Goal: Transaction & Acquisition: Purchase product/service

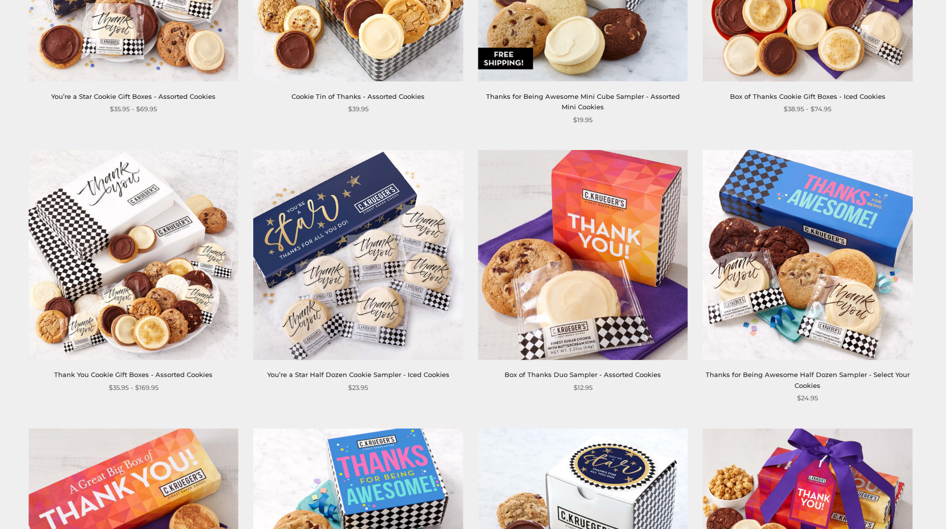
scroll to position [894, 0]
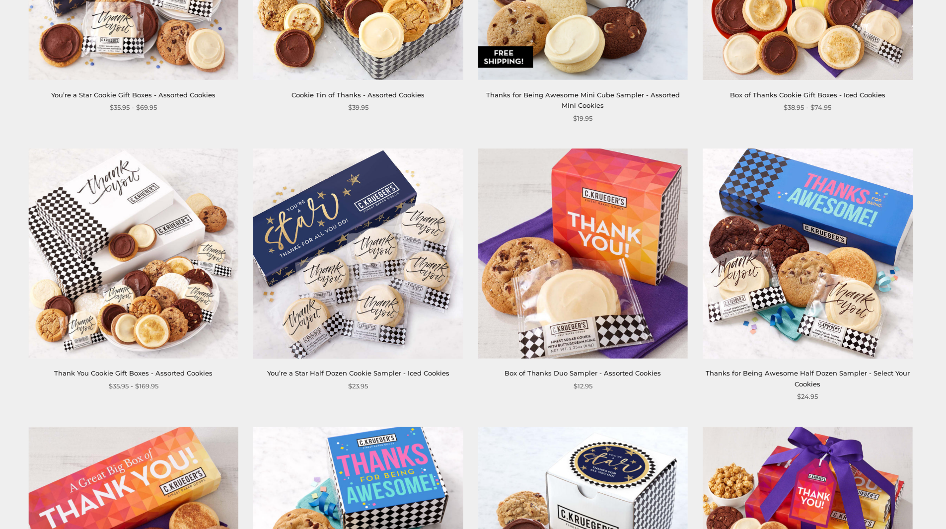
click at [608, 277] on img at bounding box center [583, 253] width 210 height 210
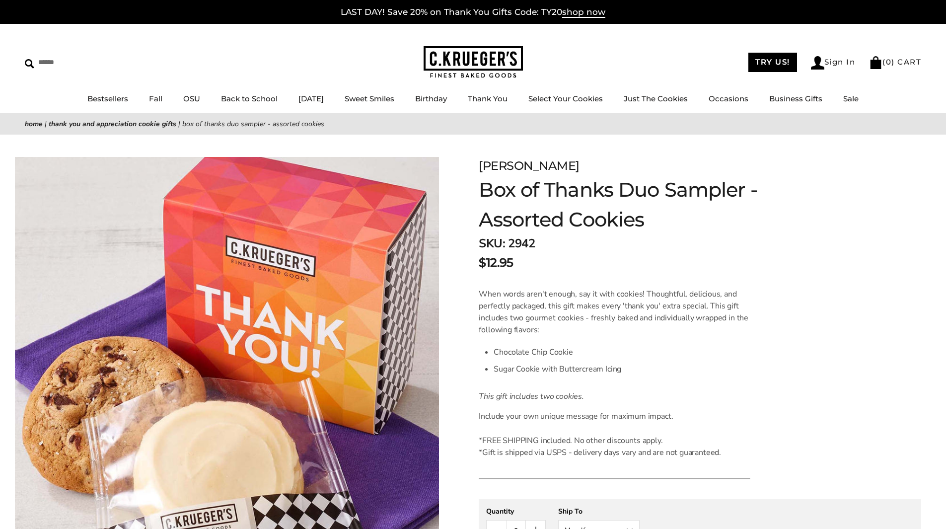
scroll to position [99, 0]
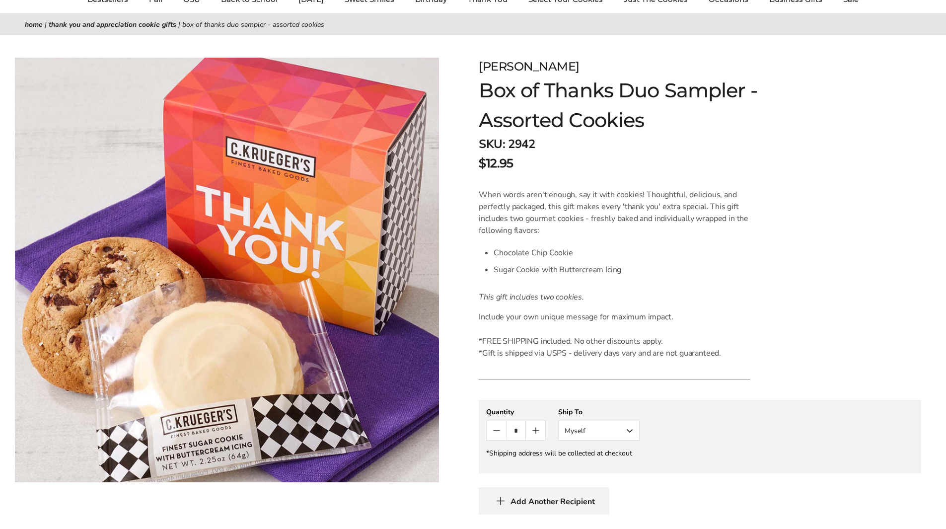
click at [629, 430] on button "Myself" at bounding box center [598, 431] width 81 height 20
click at [772, 419] on div "**********" at bounding box center [700, 423] width 428 height 33
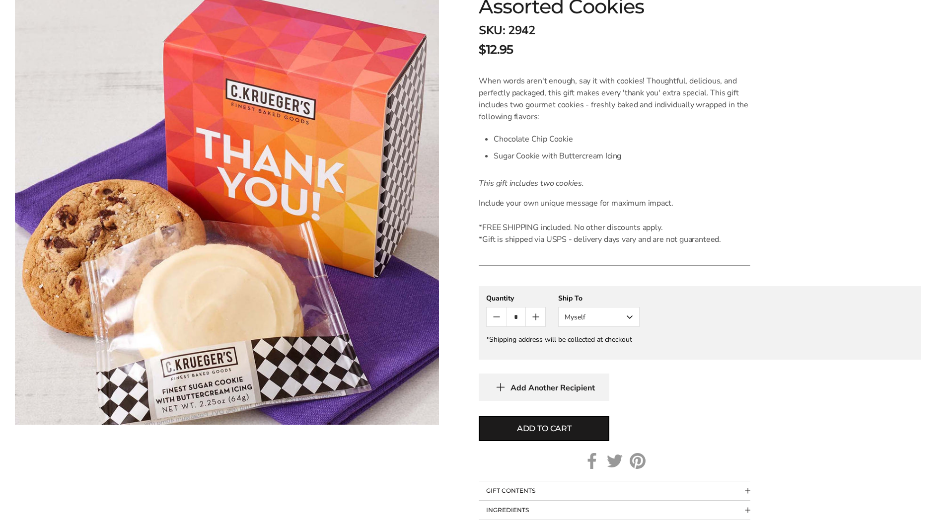
scroll to position [298, 0]
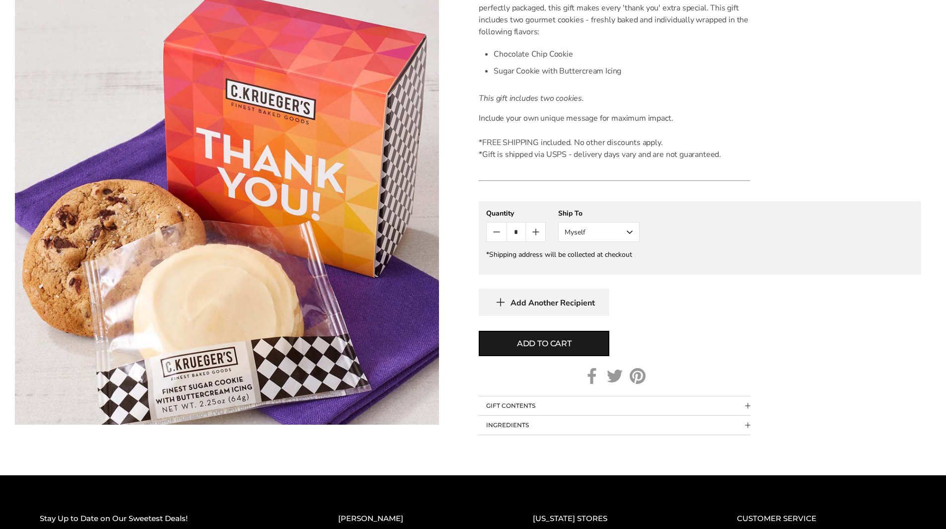
click at [747, 424] on span "Collapsible block button" at bounding box center [747, 425] width 5 height 5
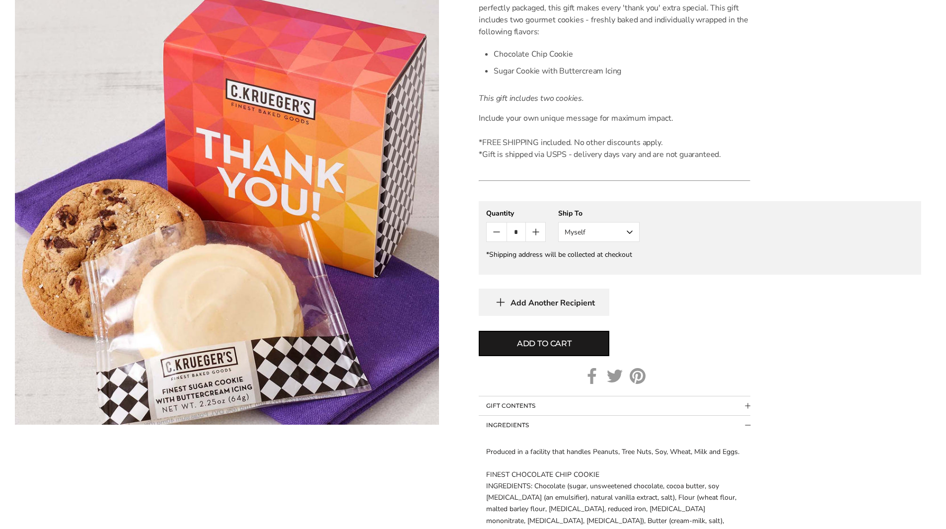
click at [747, 424] on span "Collapsible block button" at bounding box center [747, 425] width 5 height 5
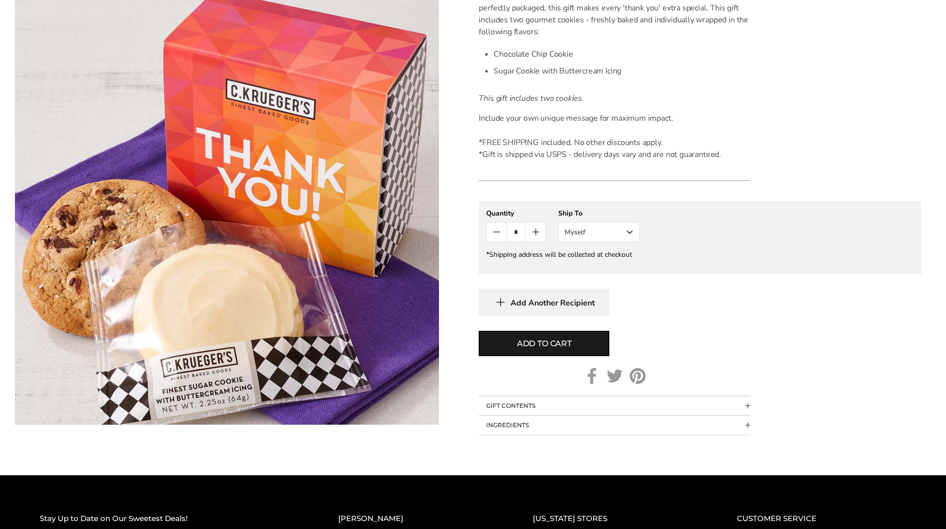
click at [628, 229] on button "Myself" at bounding box center [598, 232] width 81 height 20
click at [610, 266] on button "Other Recipient" at bounding box center [599, 269] width 80 height 18
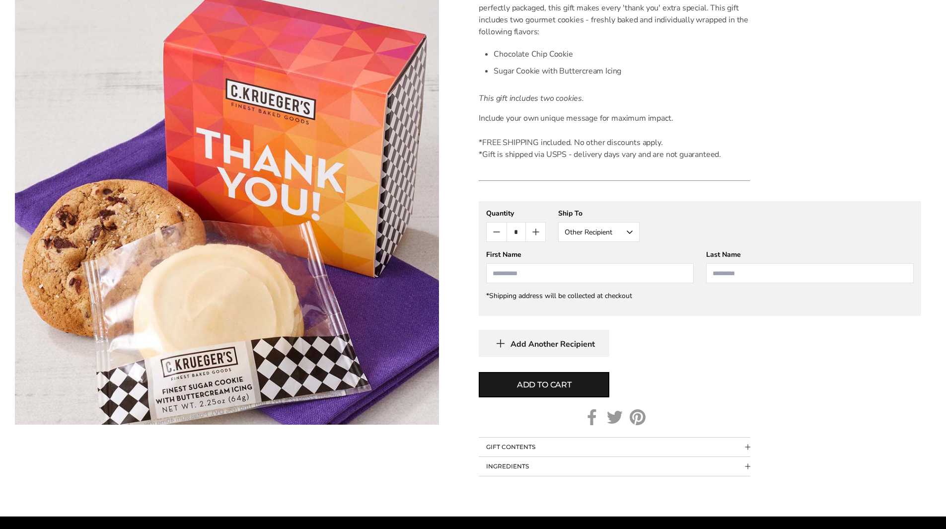
click at [564, 346] on span "Add Another Recipient" at bounding box center [552, 344] width 84 height 10
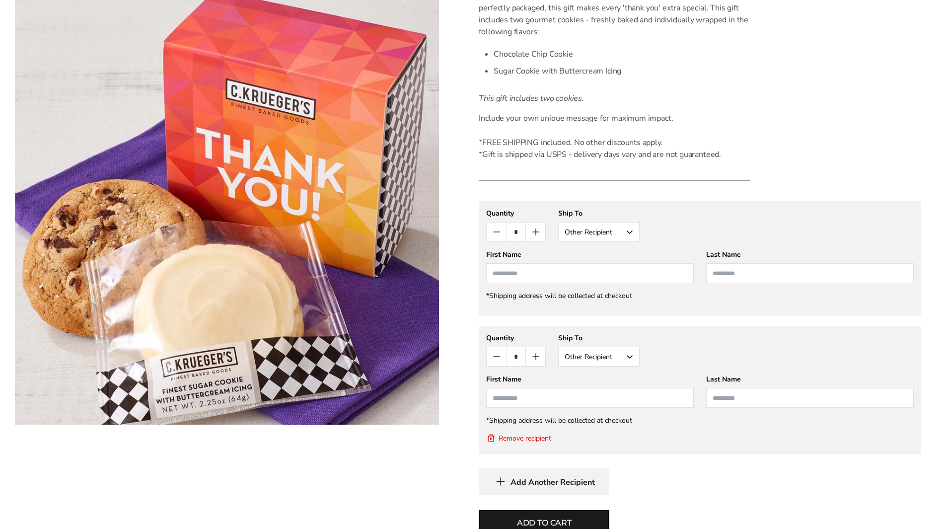
click at [538, 436] on button "Remove recipient" at bounding box center [518, 438] width 65 height 10
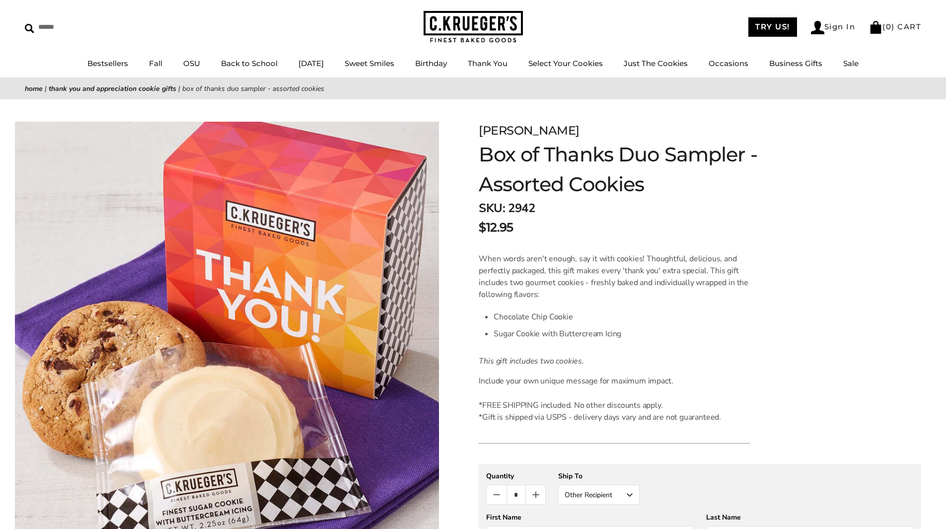
scroll to position [0, 0]
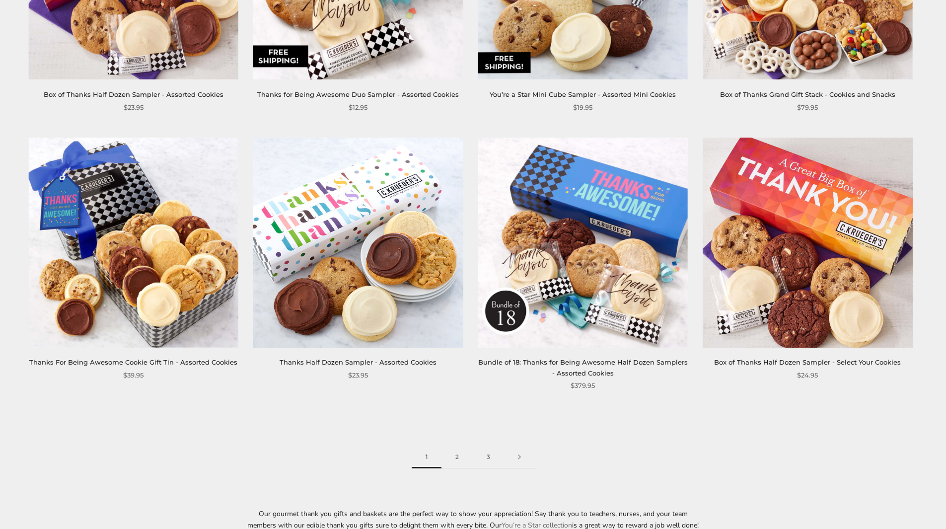
scroll to position [1490, 0]
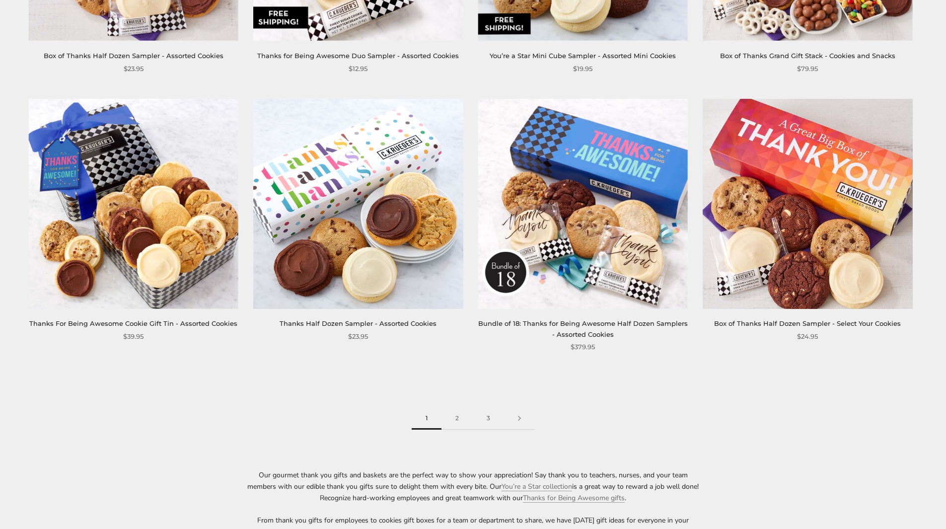
click at [775, 322] on link "Box of Thanks Half Dozen Sampler - Select Your Cookies" at bounding box center [807, 323] width 187 height 8
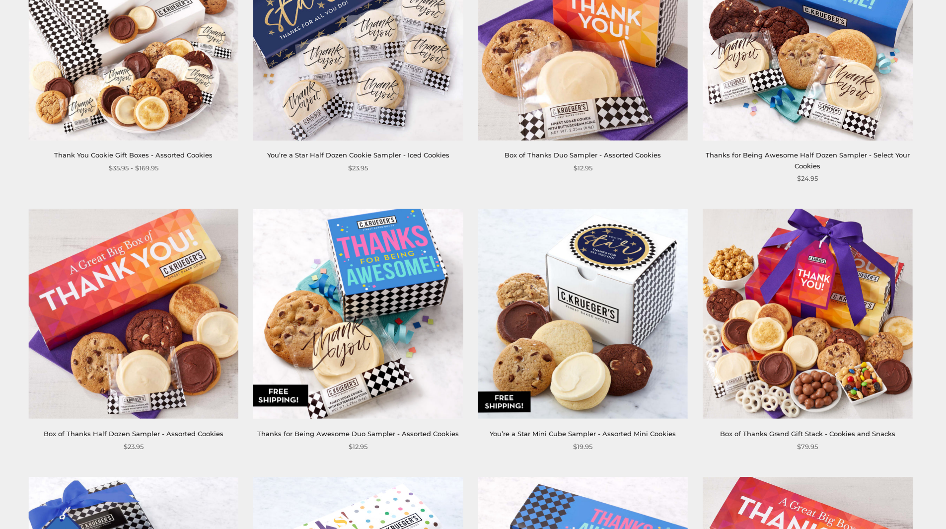
scroll to position [1092, 0]
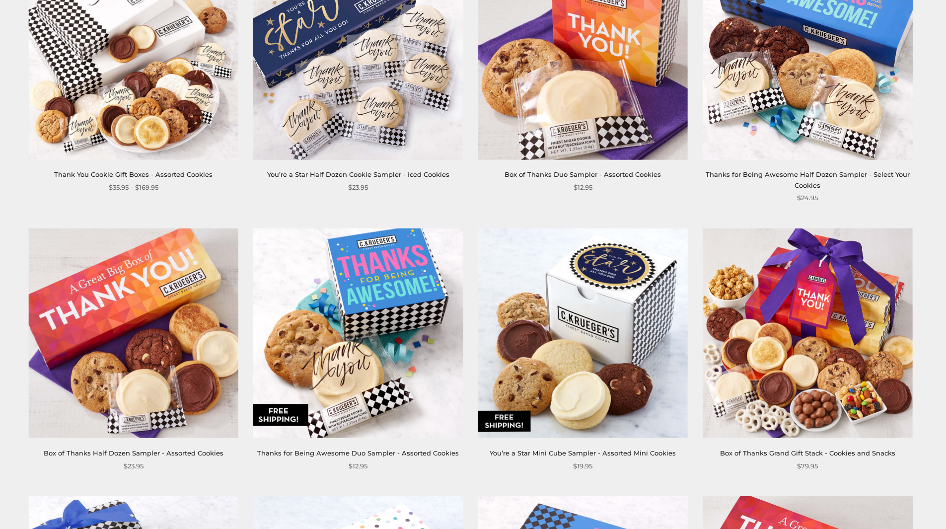
click at [595, 121] on img at bounding box center [583, 55] width 210 height 210
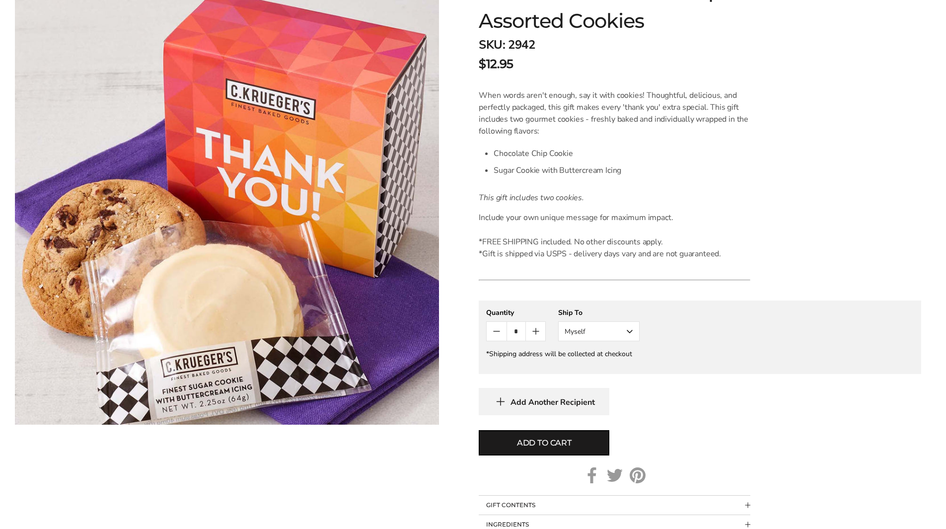
click at [579, 404] on span "Add Another Recipient" at bounding box center [552, 402] width 84 height 10
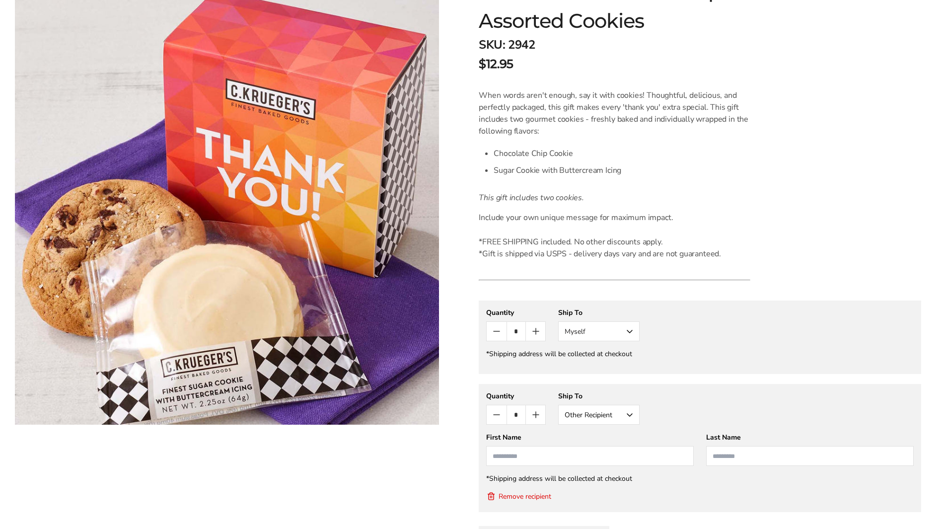
click at [603, 481] on div "*Shipping address will be collected at checkout" at bounding box center [700, 478] width 428 height 9
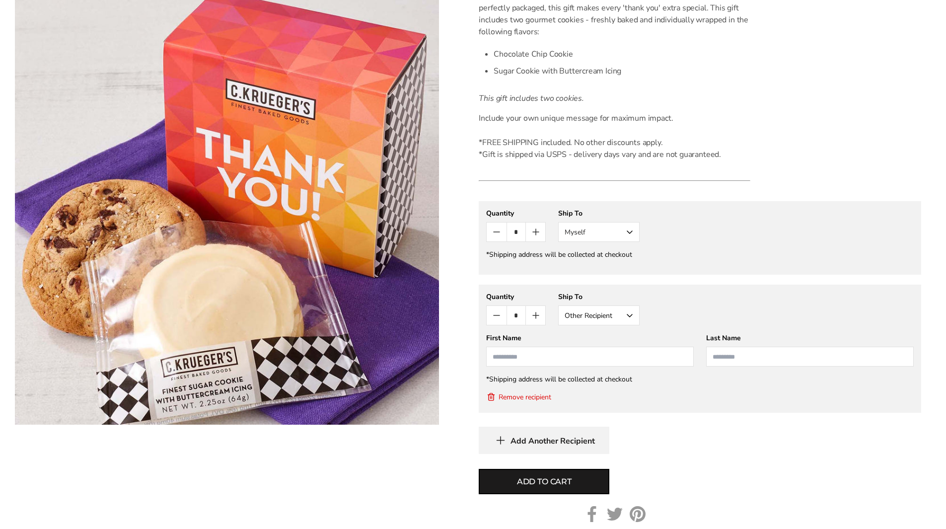
click at [570, 440] on span "Add Another Recipient" at bounding box center [552, 441] width 84 height 10
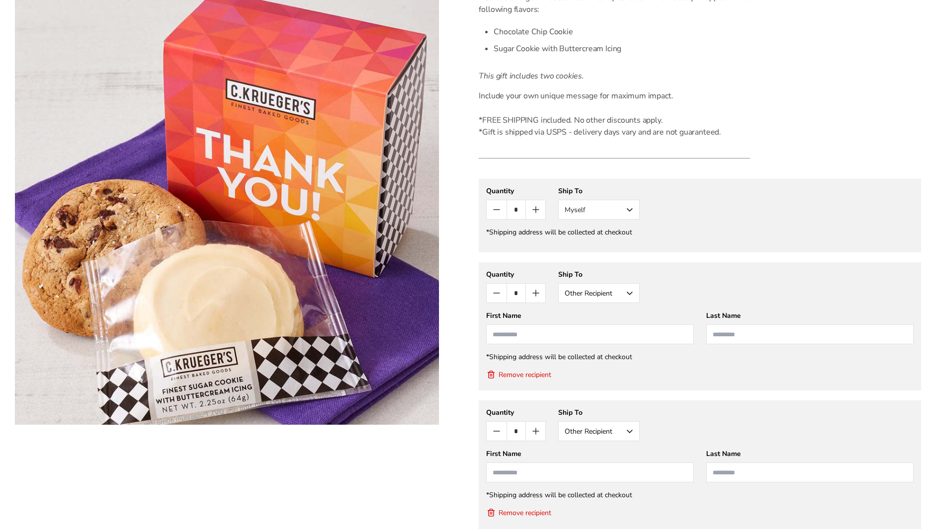
scroll to position [420, 0]
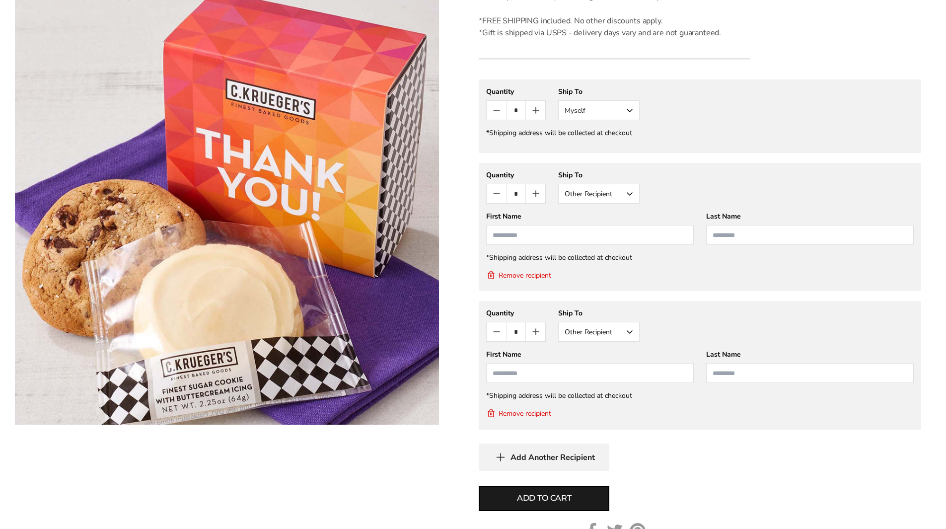
click at [527, 415] on button "Remove recipient" at bounding box center [518, 413] width 65 height 10
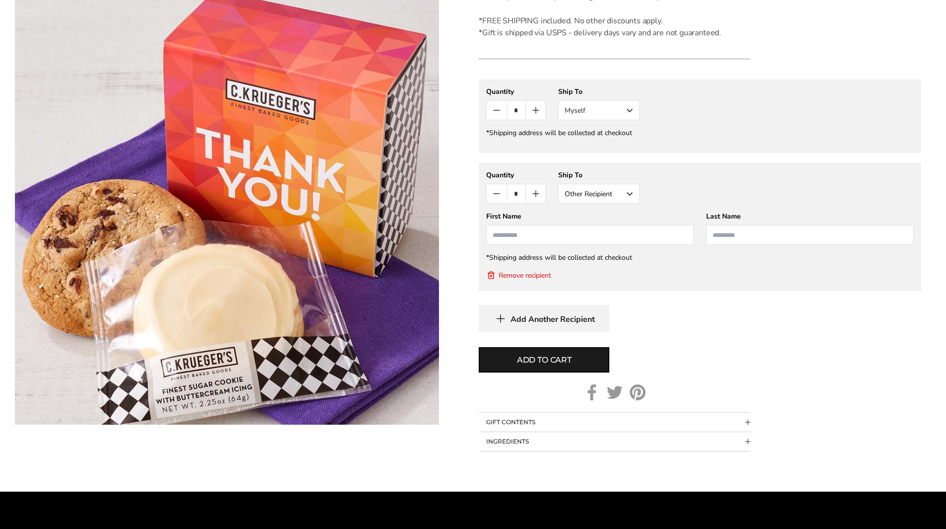
click at [522, 275] on button "Remove recipient" at bounding box center [518, 275] width 65 height 10
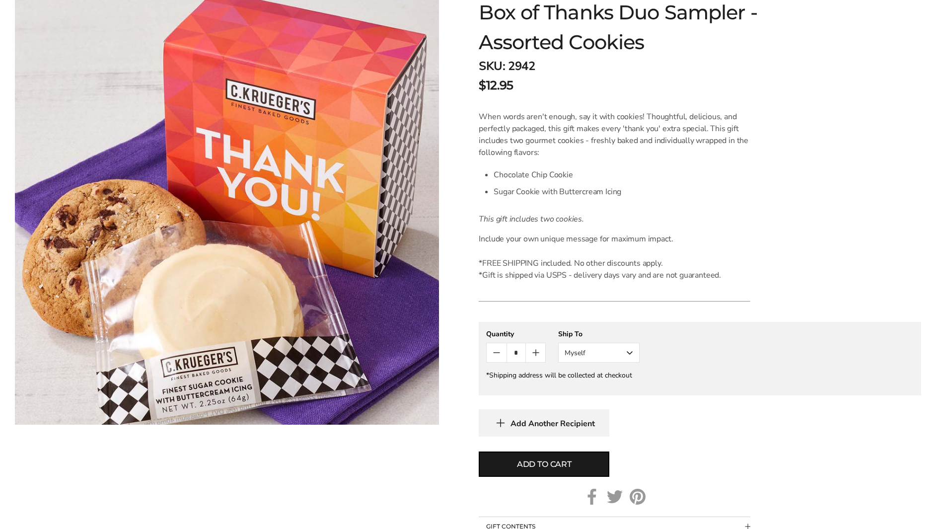
scroll to position [0, 0]
